Goal: Navigation & Orientation: Find specific page/section

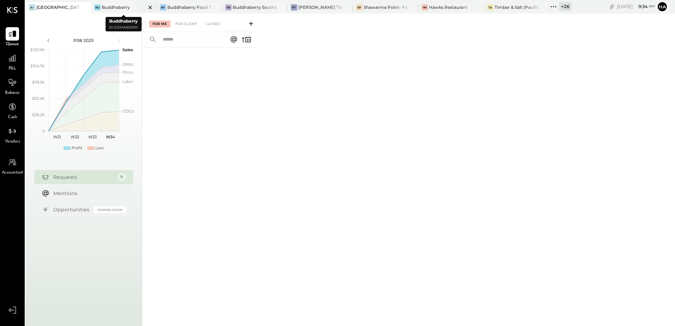
click at [108, 7] on div "Buddhaberry" at bounding box center [116, 7] width 28 height 6
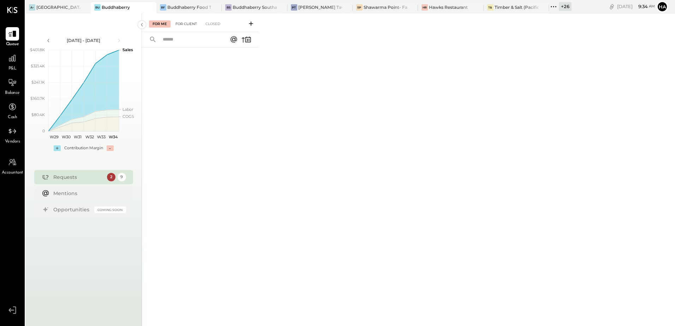
click at [186, 26] on div "For Client" at bounding box center [186, 23] width 29 height 7
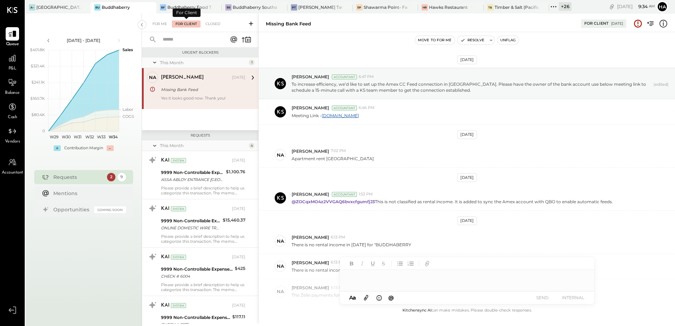
scroll to position [149, 0]
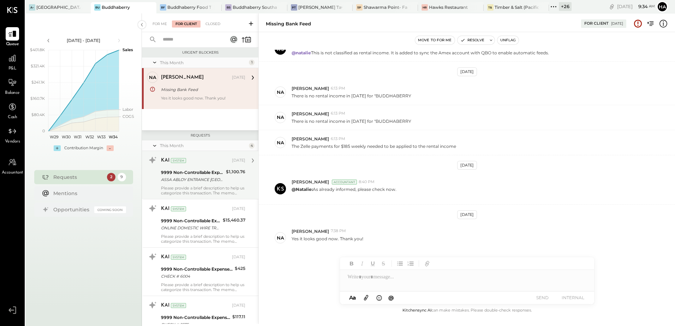
click at [199, 182] on div "ASSA ABLOY ENTRANCE [GEOGRAPHIC_DATA]" at bounding box center [192, 179] width 63 height 7
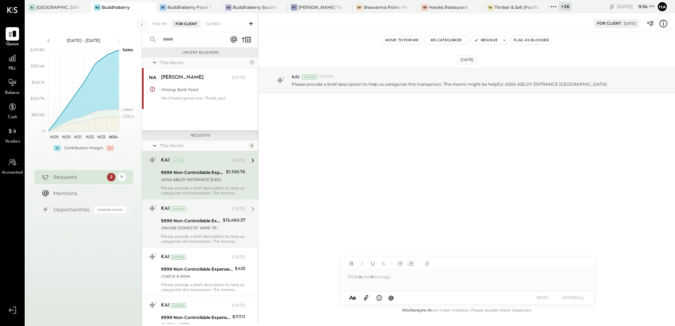
click at [201, 222] on div "9999 Non-Controllable Expenses:Other Income and Expenses:To Be Classified P&L" at bounding box center [191, 221] width 60 height 7
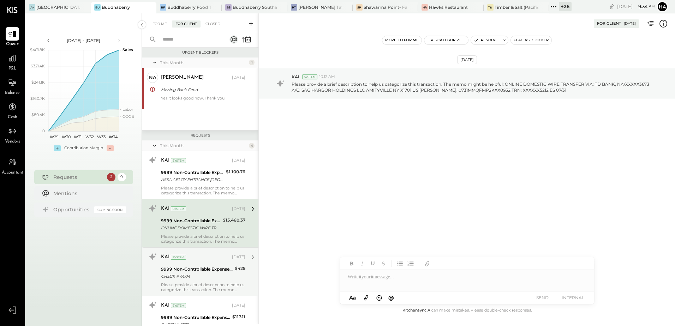
click at [195, 274] on div "CHECK # 6004" at bounding box center [197, 276] width 72 height 7
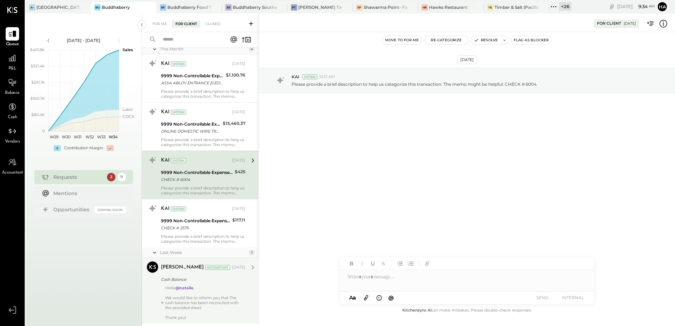
scroll to position [106, 0]
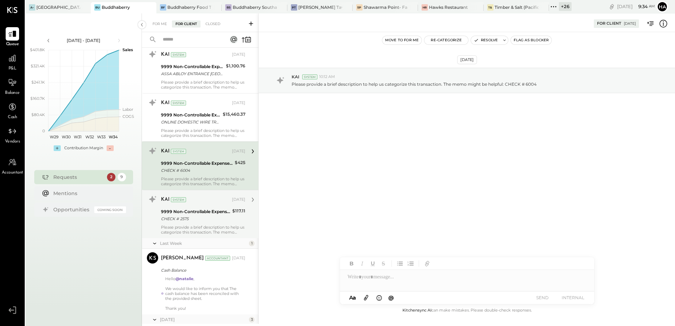
click at [204, 221] on div "CHECK # 2575" at bounding box center [195, 218] width 69 height 7
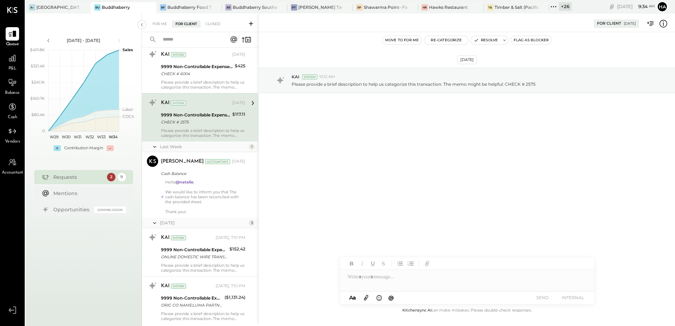
scroll to position [247, 0]
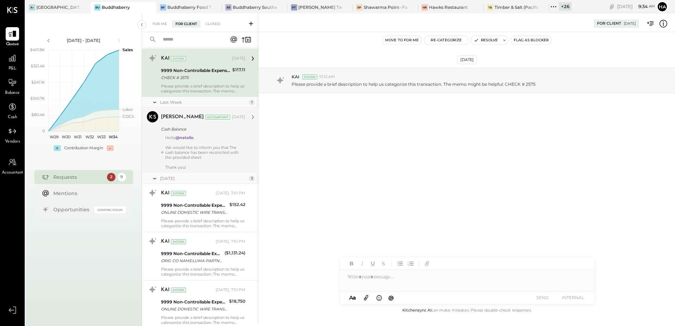
click at [208, 135] on div "[PERSON_NAME] Accountant [DATE] Cash Balance Hello @[PERSON_NAME] , We would li…" at bounding box center [203, 140] width 84 height 59
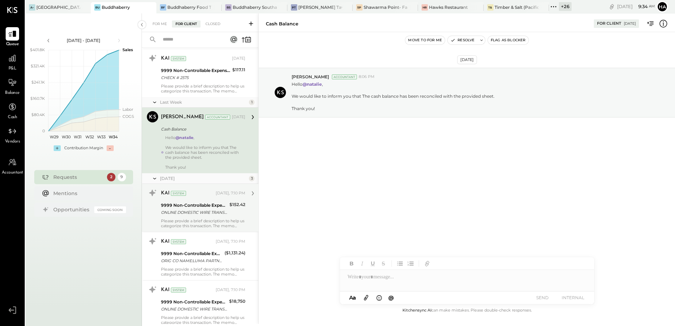
click at [196, 215] on div "ONLINE DOMESTIC WIRE TRANSFER A/C: [PERSON_NAME] OR [PERSON_NAME] NEW CANAAN CT…" at bounding box center [194, 212] width 66 height 7
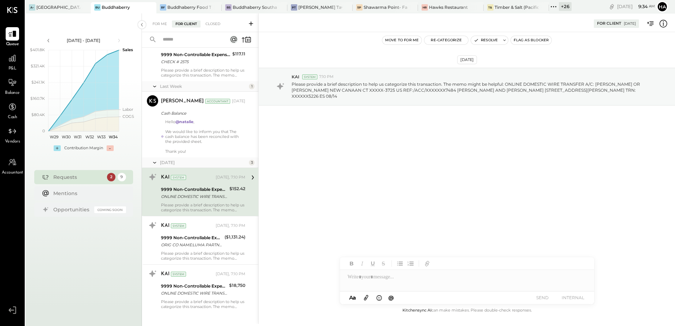
scroll to position [272, 0]
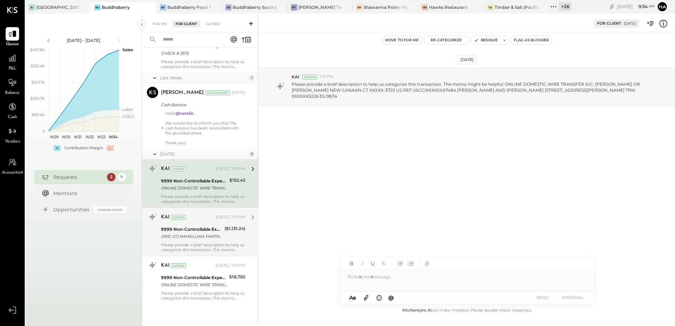
click at [194, 232] on div "9999 Non-Controllable Expenses:Other Income and Expenses:To Be Classified P&L" at bounding box center [191, 229] width 61 height 7
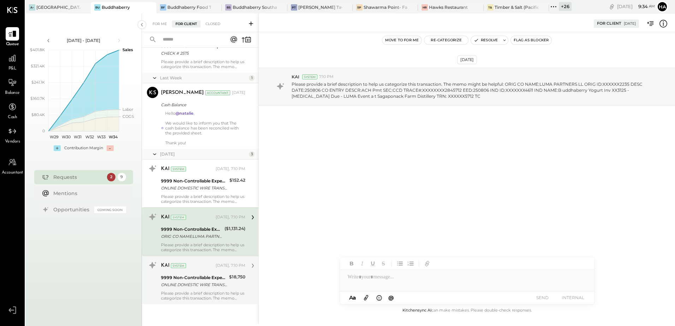
click at [198, 280] on div "9999 Non-Controllable Expenses:Other Income and Expenses:To Be Classified P&L" at bounding box center [194, 277] width 66 height 7
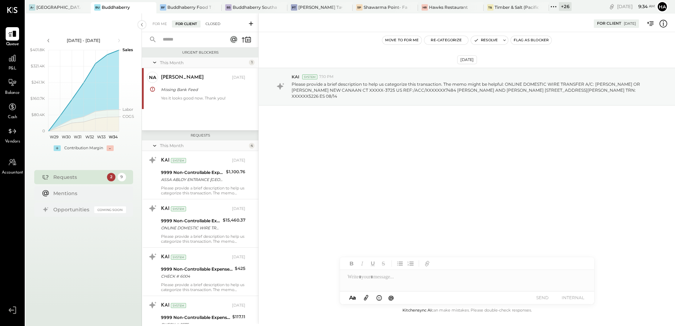
click at [215, 22] on div "Closed" at bounding box center [213, 23] width 22 height 7
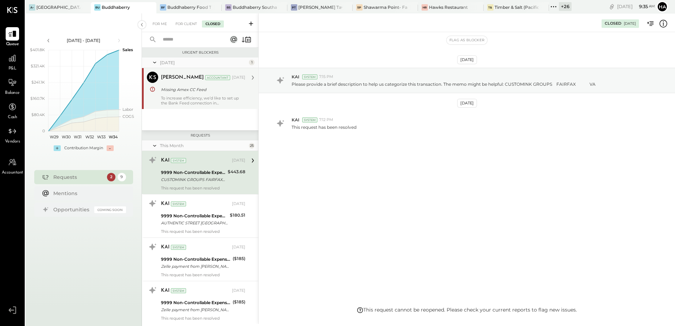
click at [202, 90] on div "Missing Amex CC Feed" at bounding box center [202, 89] width 82 height 7
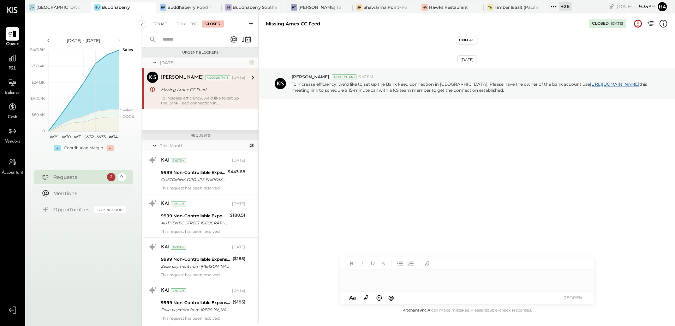
click at [162, 24] on div "For Me" at bounding box center [160, 23] width 22 height 7
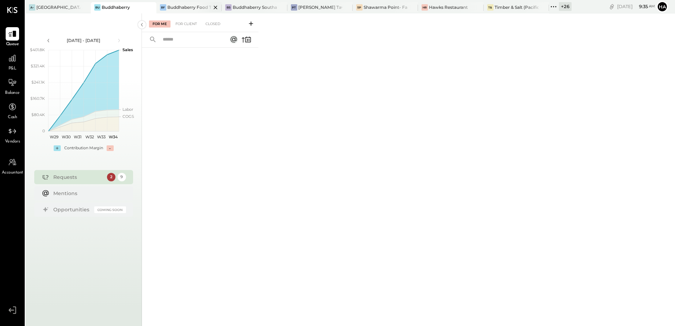
click at [191, 6] on div "Buddhaberry Food Truck" at bounding box center [189, 7] width 44 height 6
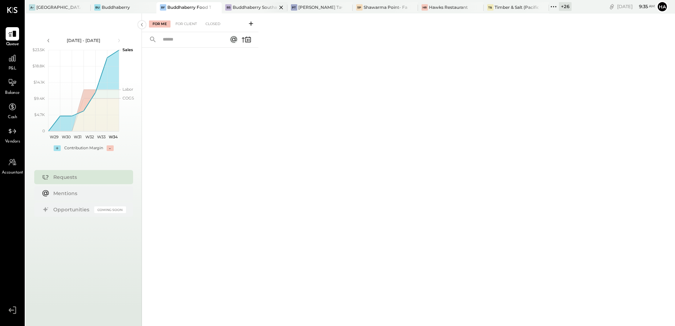
click at [247, 6] on div "Buddhaberry Southampton" at bounding box center [255, 7] width 44 height 6
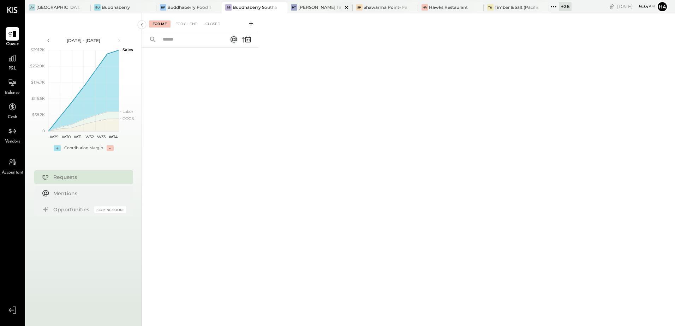
click at [317, 7] on div "[PERSON_NAME] Tavern" at bounding box center [320, 7] width 44 height 6
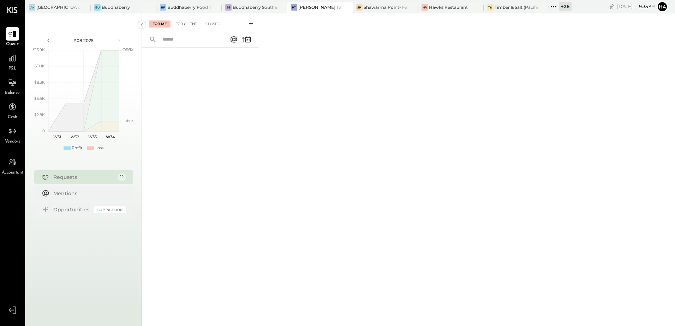
click at [191, 21] on div "For Client" at bounding box center [186, 23] width 29 height 7
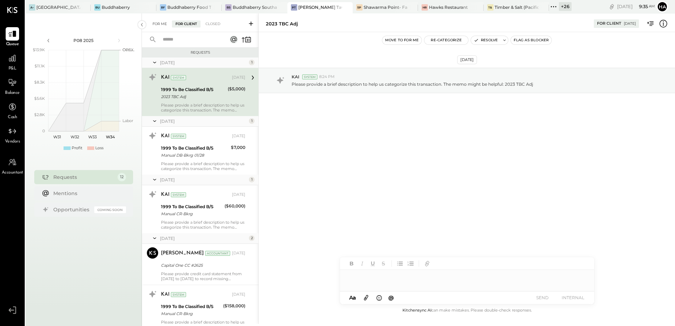
click at [160, 23] on div "For Me" at bounding box center [160, 23] width 22 height 7
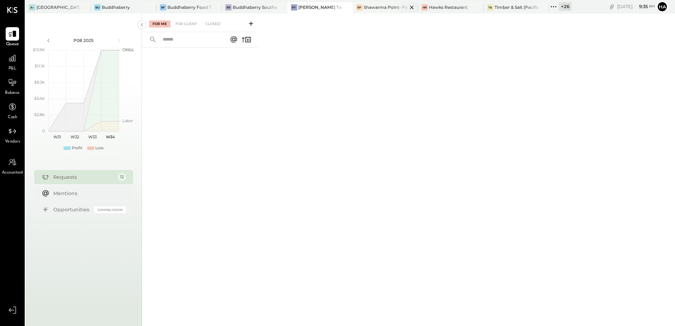
click at [384, 5] on div "Shawarma Point- Fareground" at bounding box center [386, 7] width 44 height 6
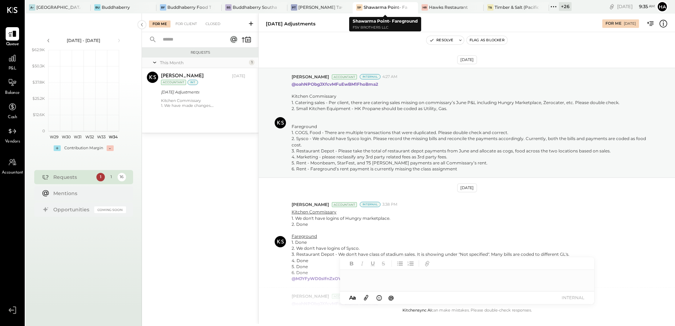
scroll to position [175, 0]
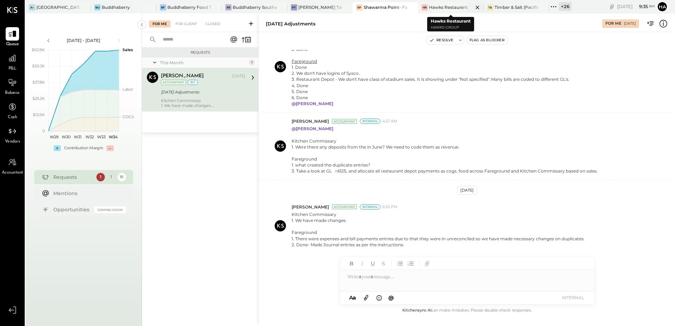
click at [440, 9] on div "Hawks Restaurant" at bounding box center [448, 7] width 39 height 6
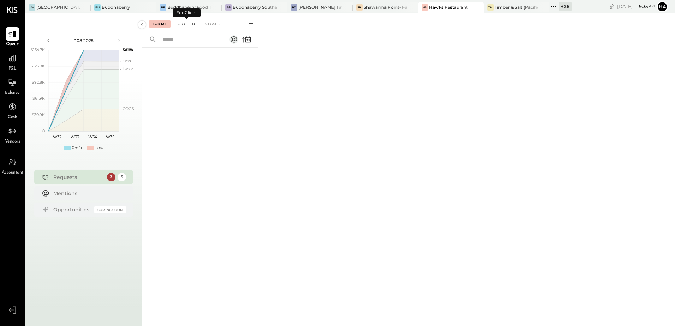
click at [187, 24] on div "For Client" at bounding box center [186, 23] width 29 height 7
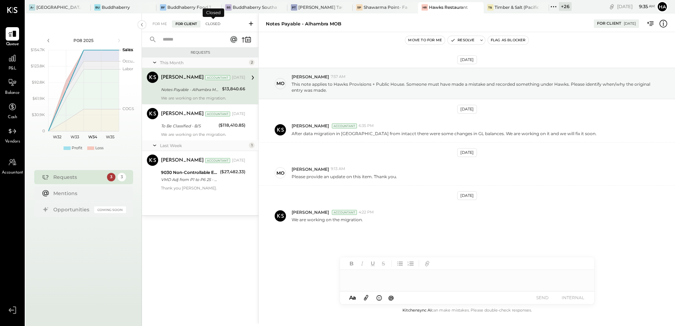
click at [216, 23] on div "Closed" at bounding box center [213, 23] width 22 height 7
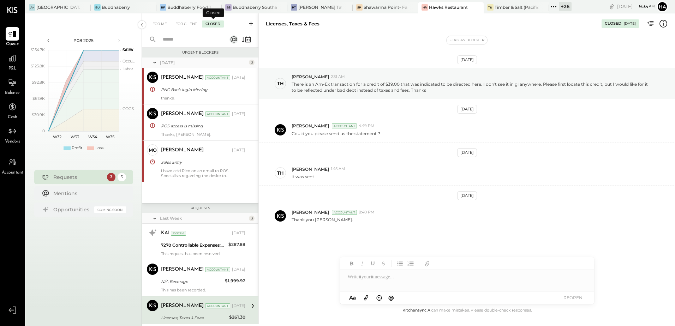
scroll to position [103, 0]
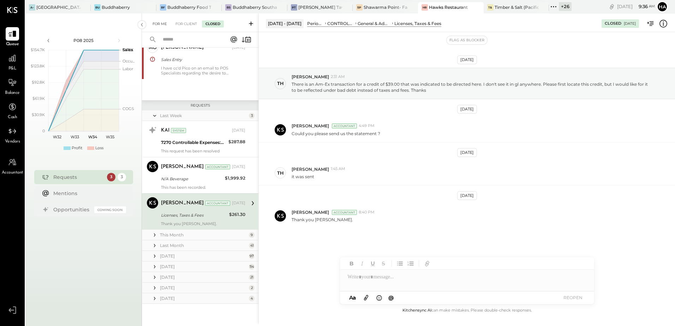
click at [158, 21] on div "For Me" at bounding box center [160, 23] width 22 height 7
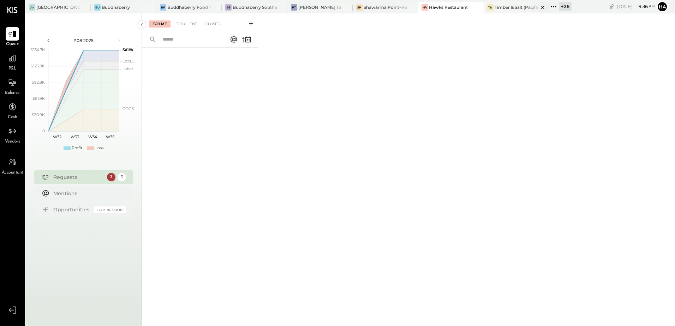
click at [516, 7] on div "Timber & Salt (Pacific Dining CA1 LLC)" at bounding box center [517, 7] width 44 height 6
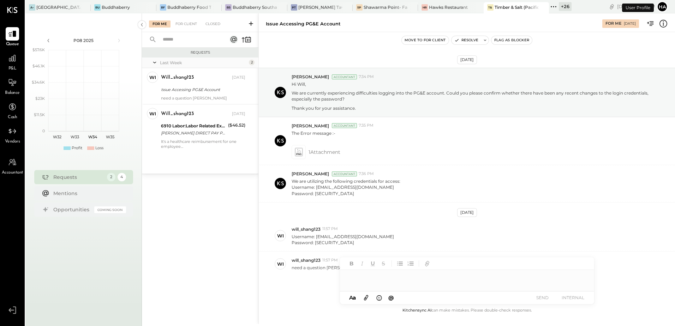
scroll to position [23, 0]
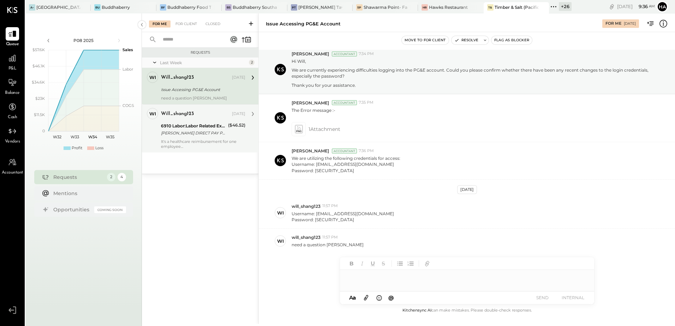
click at [195, 138] on div "will_shang123 [DATE] 6910 Labor:Labor Related Expenses:Group Insurance [PERSON_…" at bounding box center [203, 128] width 84 height 41
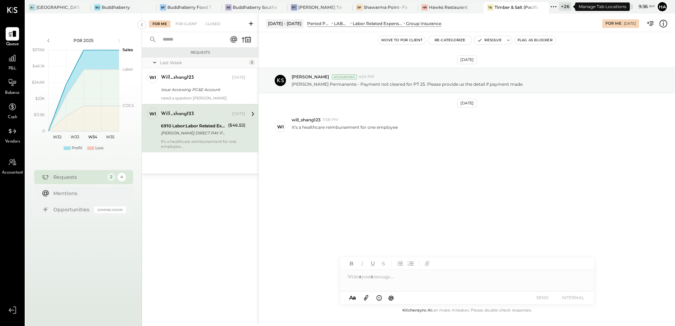
click at [564, 6] on div "+ 26" at bounding box center [565, 6] width 13 height 9
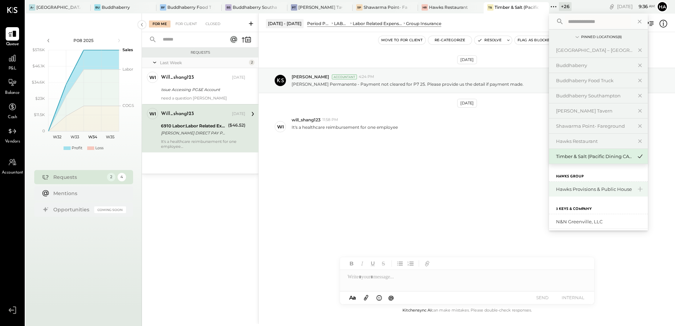
click at [596, 189] on div "Hawks Provisions & Public House" at bounding box center [594, 189] width 76 height 7
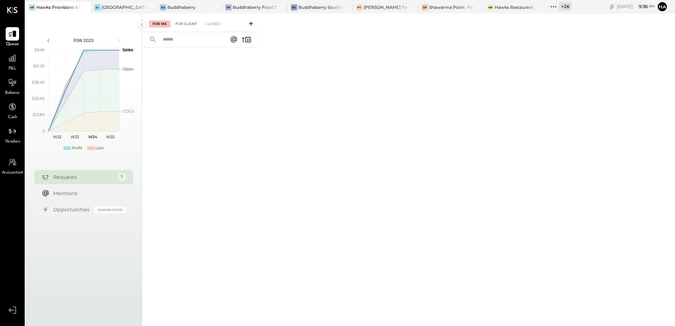
click at [186, 23] on div "For Client" at bounding box center [186, 23] width 29 height 7
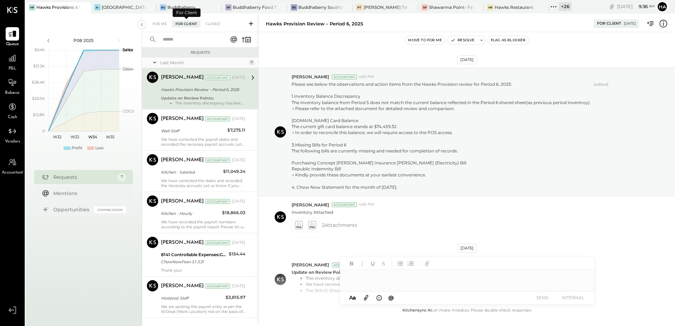
scroll to position [61, 0]
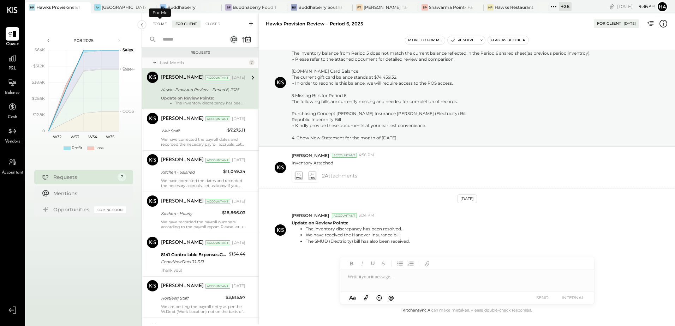
click at [161, 22] on div "For Me" at bounding box center [160, 23] width 22 height 7
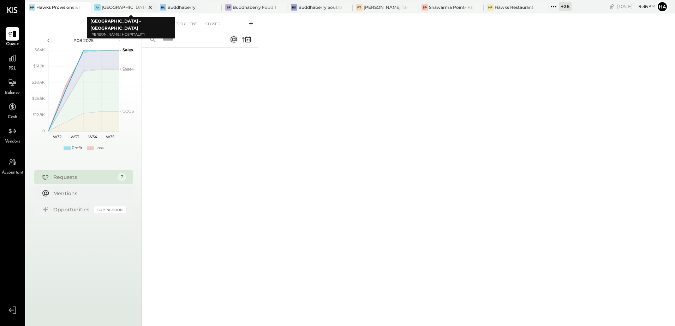
click at [151, 7] on icon at bounding box center [150, 7] width 9 height 8
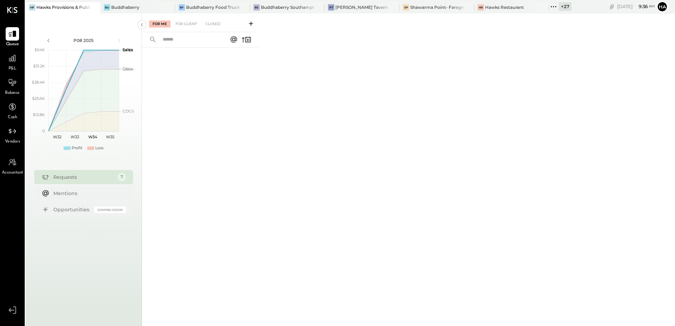
click at [568, 6] on div "+ 27" at bounding box center [565, 6] width 13 height 9
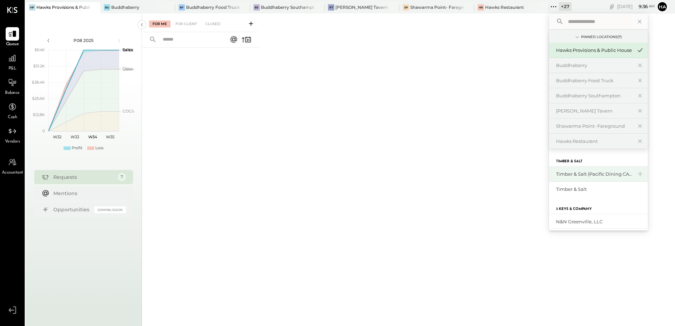
click at [578, 174] on div "Timber & Salt (Pacific Dining CA1 LLC)" at bounding box center [594, 174] width 76 height 7
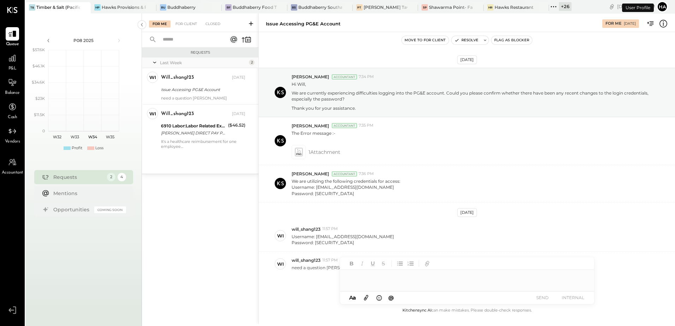
scroll to position [23, 0]
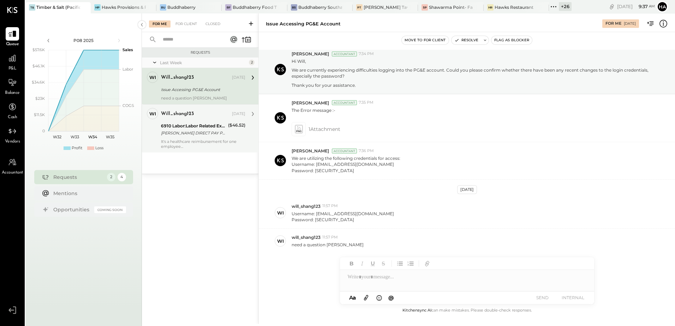
click at [199, 125] on div "6910 Labor:Labor Related Expenses:Group Insurance" at bounding box center [193, 126] width 65 height 7
